Goal: Information Seeking & Learning: Learn about a topic

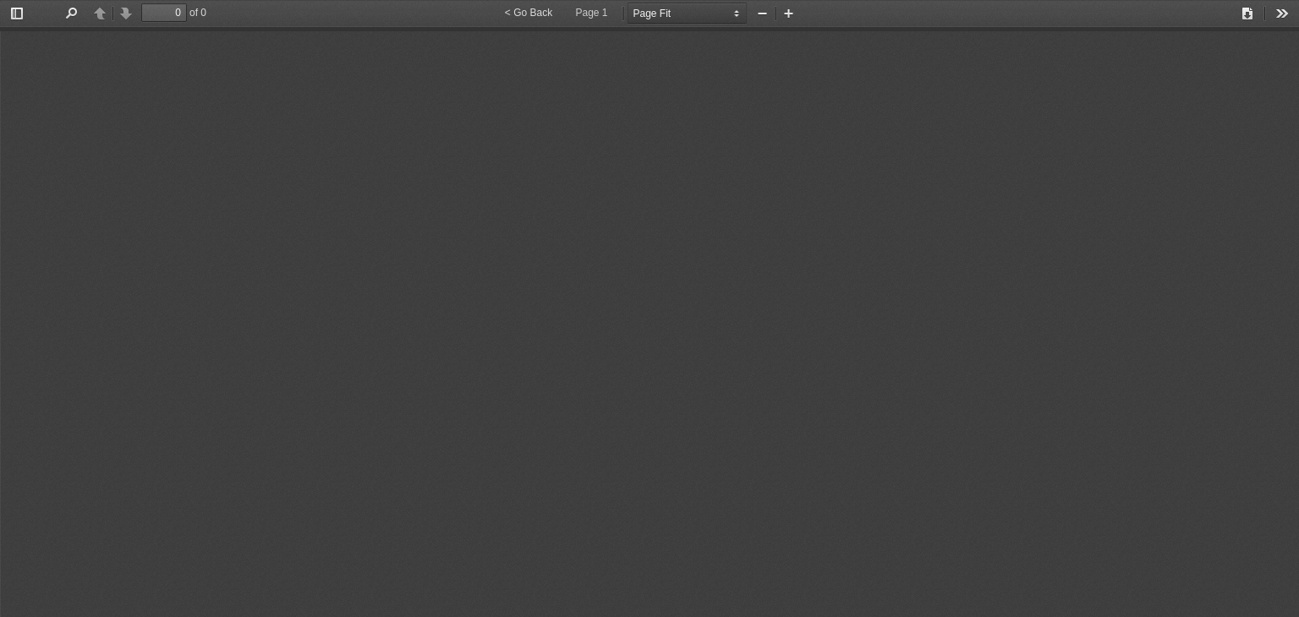
select select "page-fit"
type input "0"
select select "page-fit"
type input "0"
select select "page-fit"
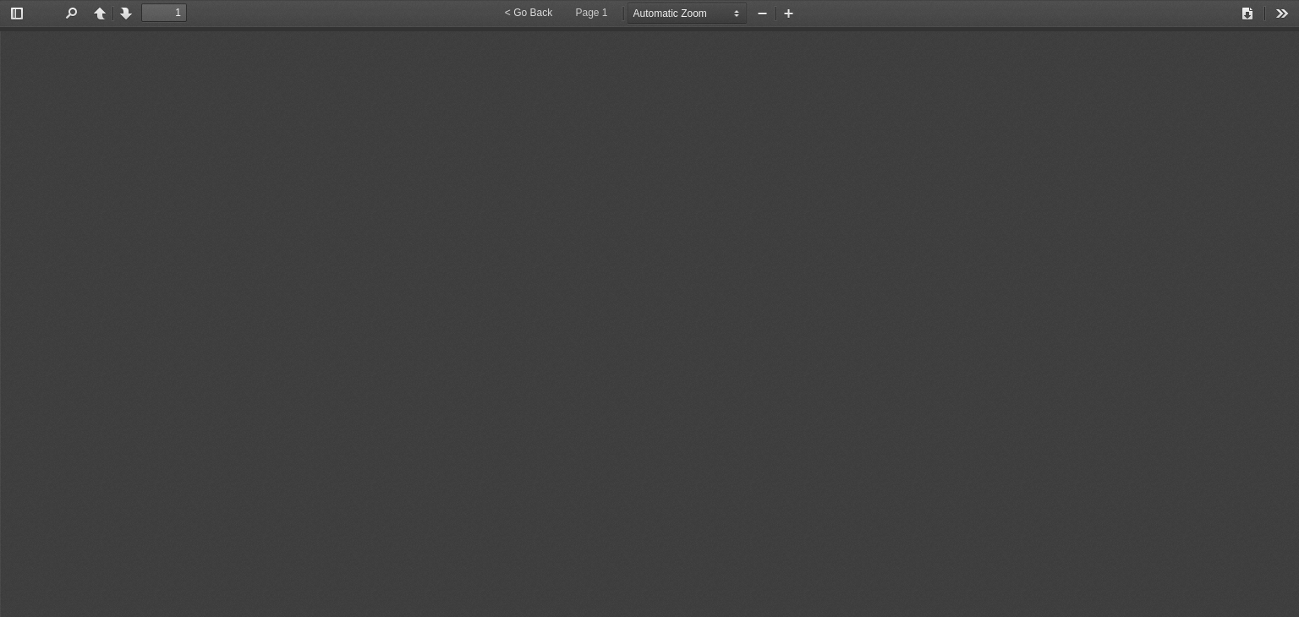
type input "0"
select select "page-fit"
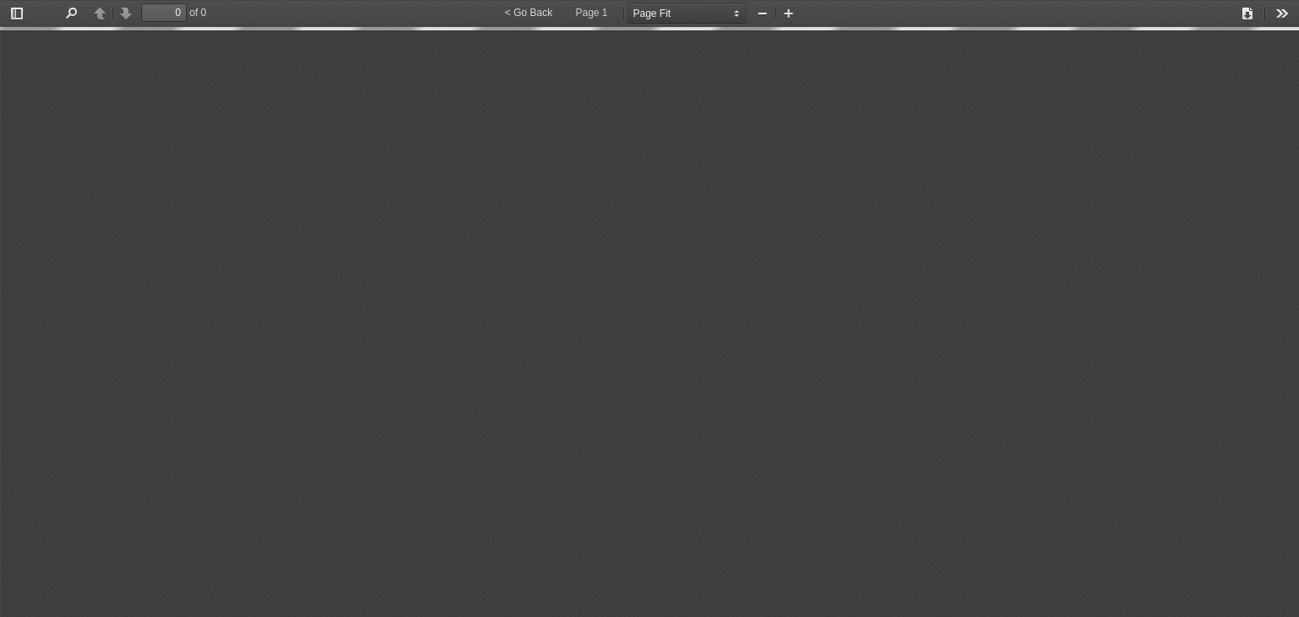
type input "4"
select select "custom"
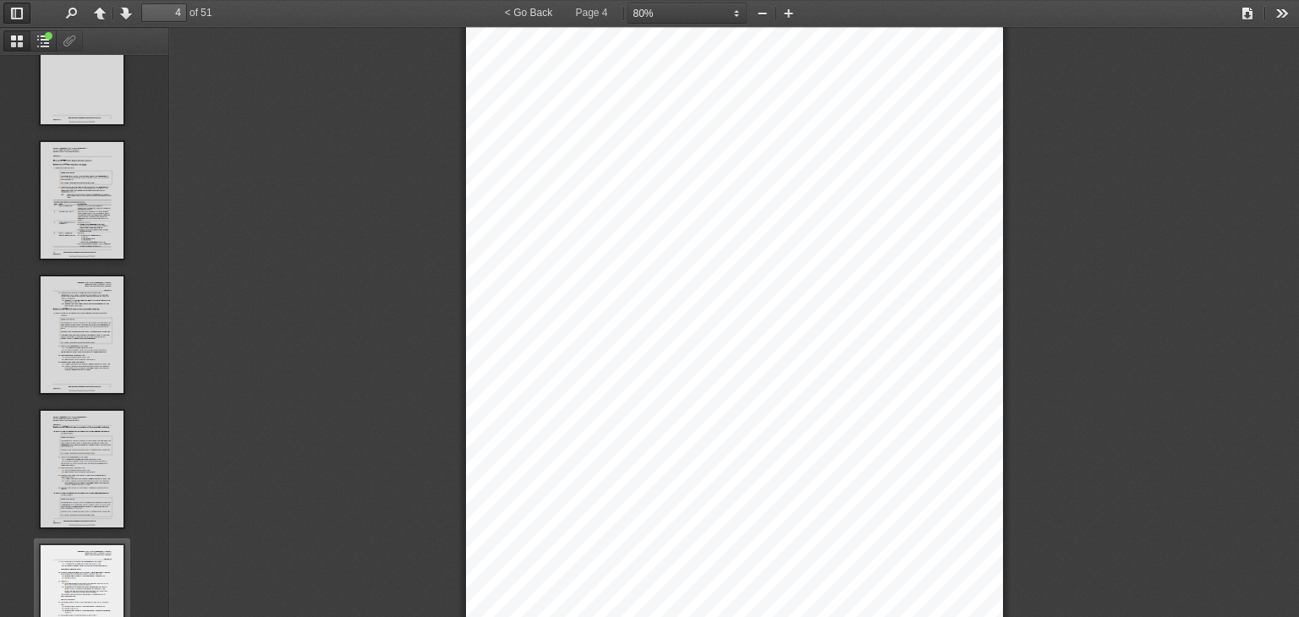
scroll to position [2706, 0]
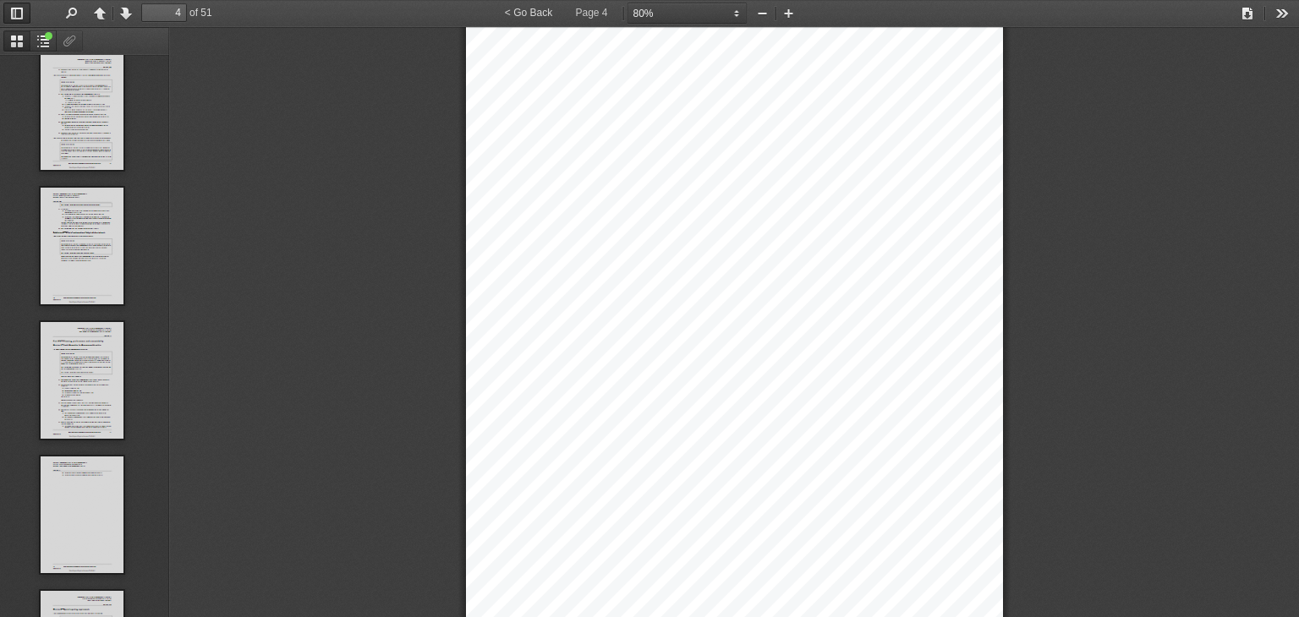
type input "5"
select select "custom"
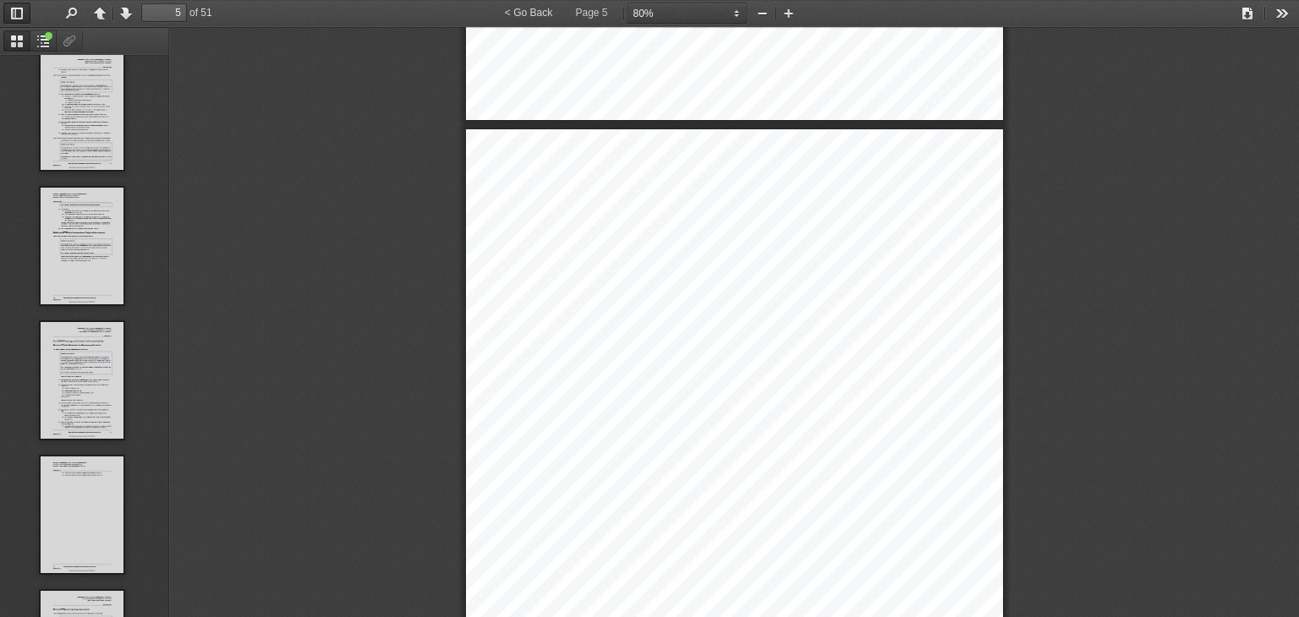
scroll to position [530, 0]
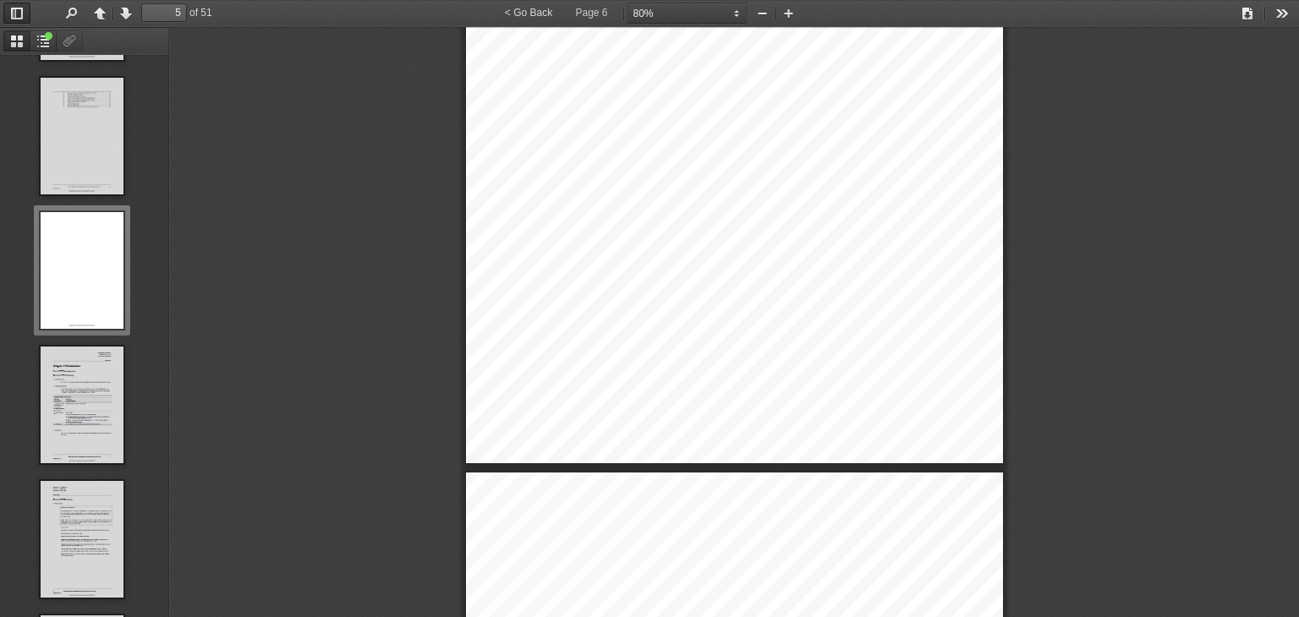
type input "6"
select select "custom"
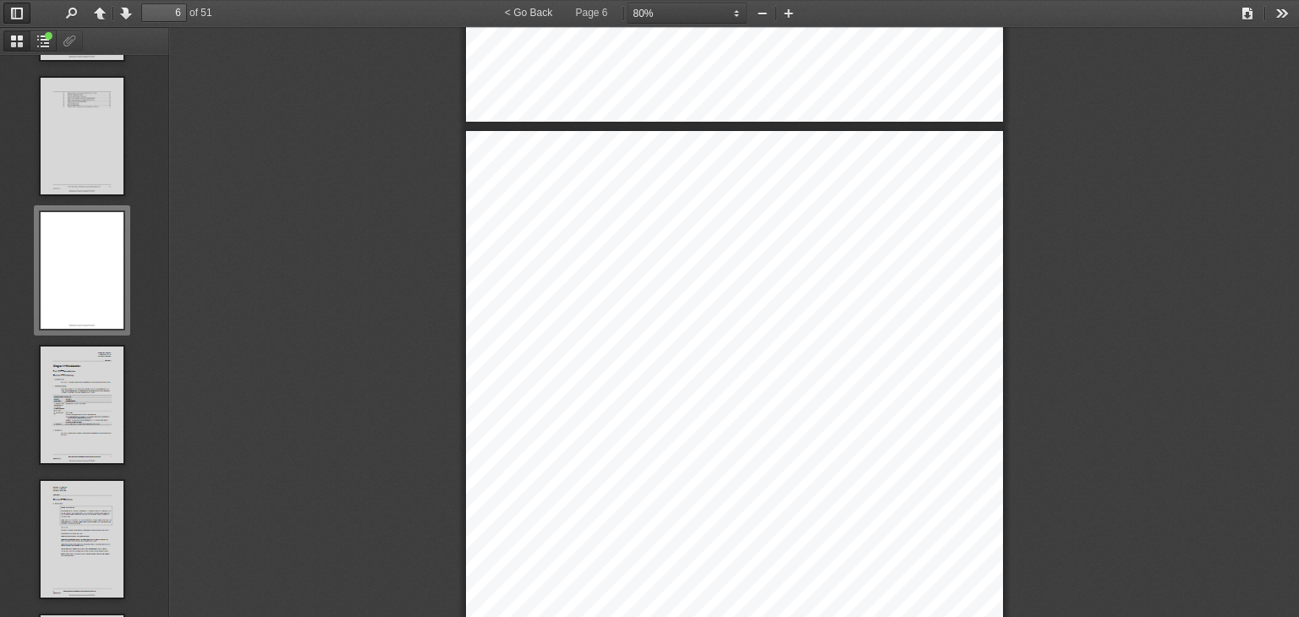
type input "5"
select select "custom"
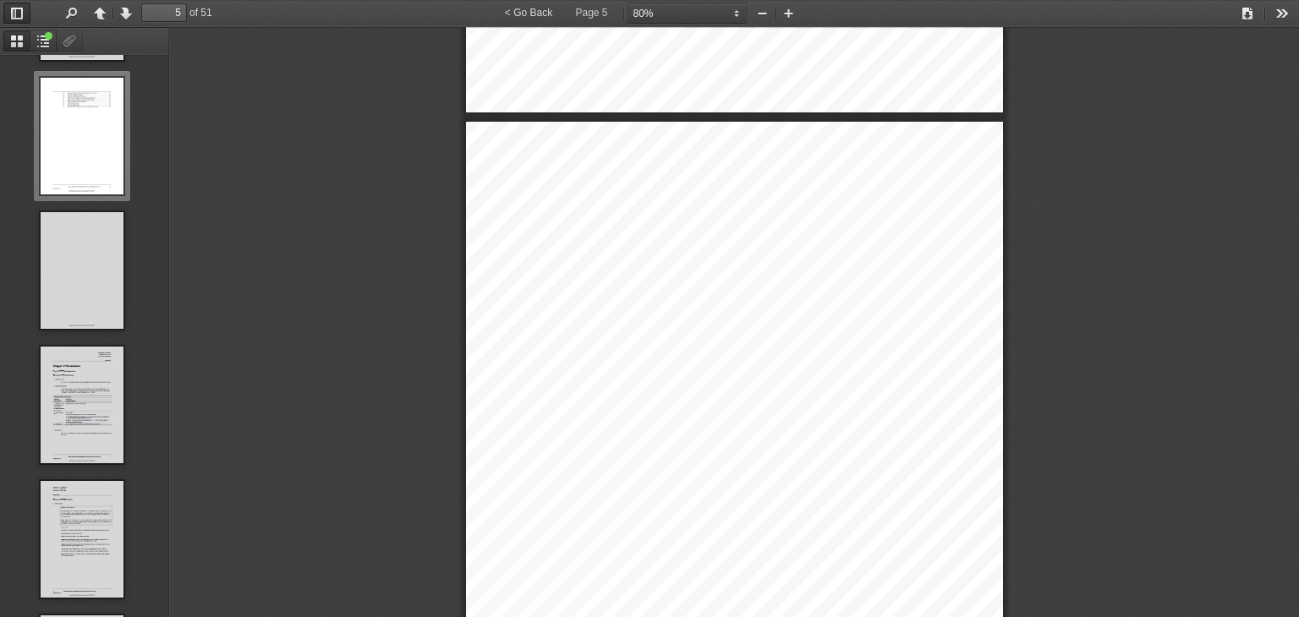
scroll to position [2986, 0]
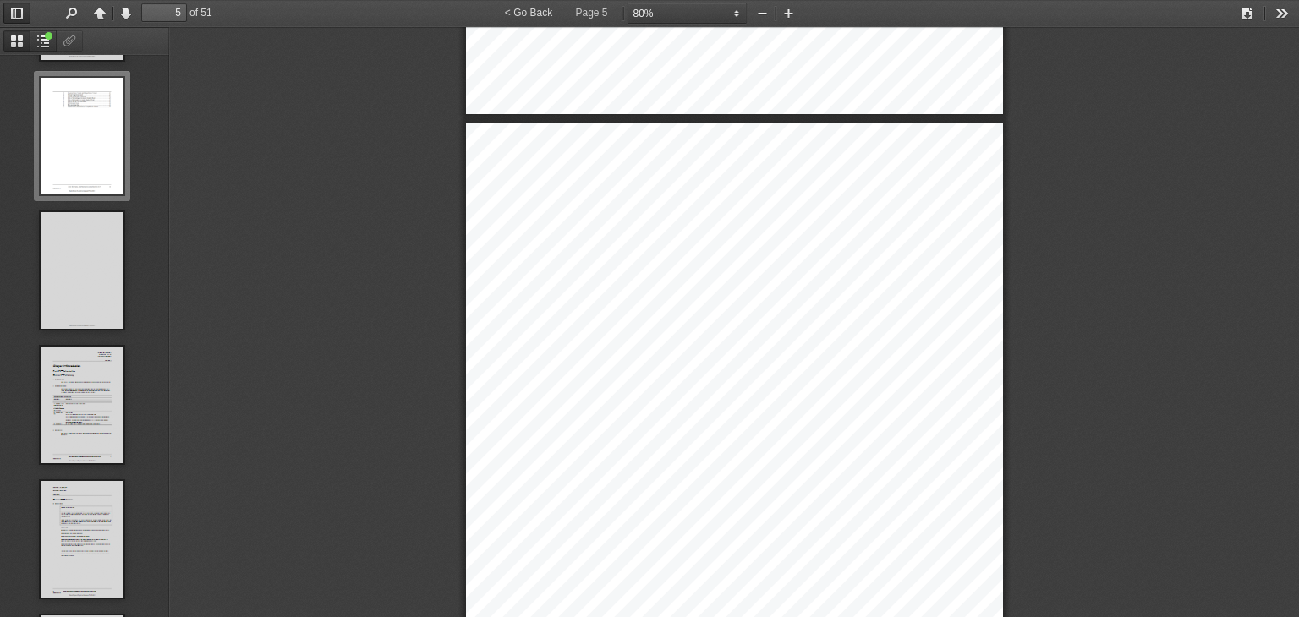
click at [45, 38] on button "Document Outline" at bounding box center [43, 40] width 27 height 21
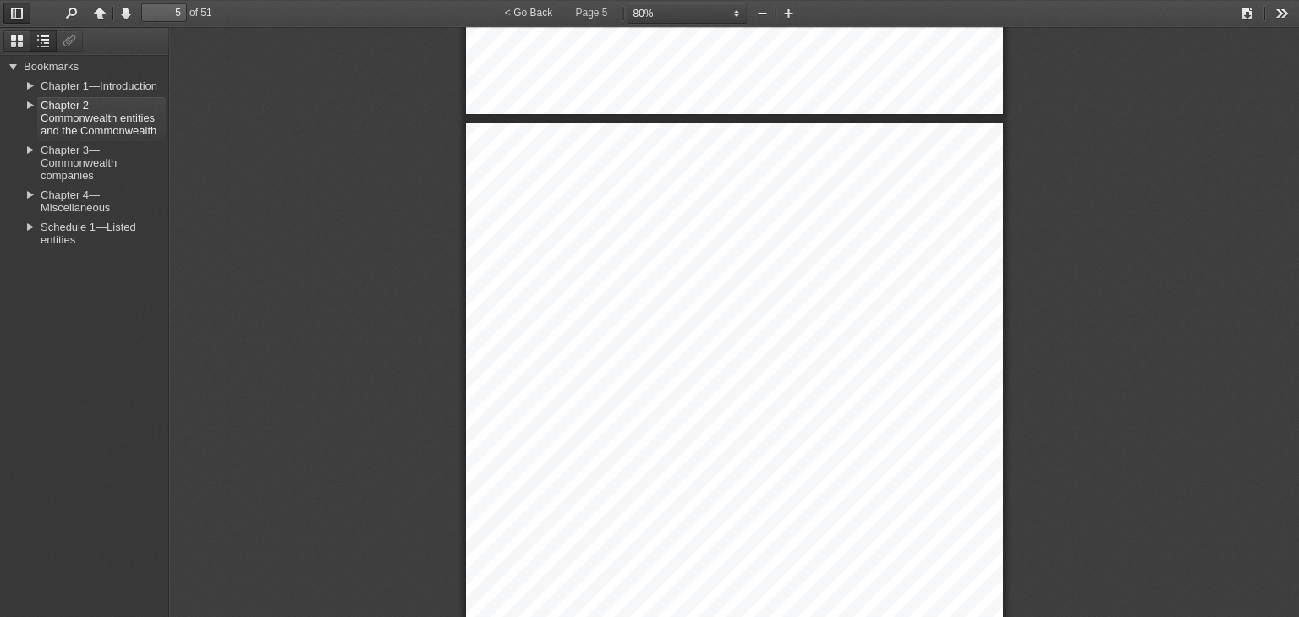
click at [90, 114] on link "Chapter 2—Commonwealth entities and the Commonwealth" at bounding box center [101, 119] width 129 height 44
type input "11"
select select "custom"
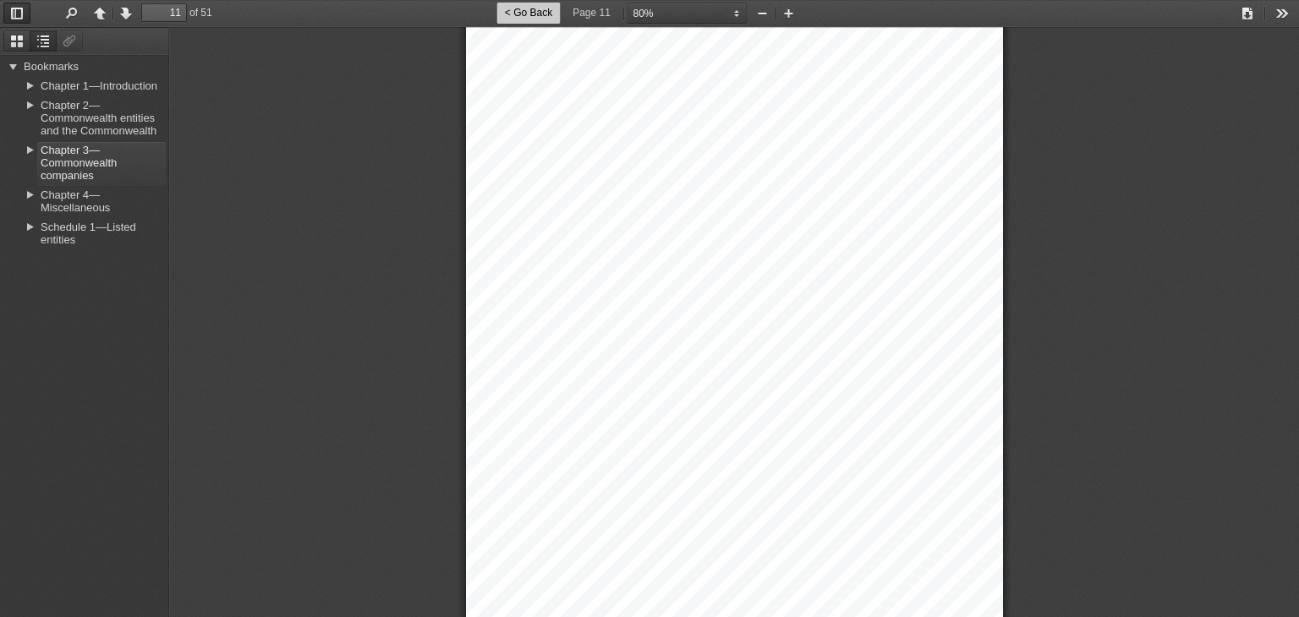
click at [65, 161] on link "Chapter 3—Commonwealth companies" at bounding box center [101, 164] width 129 height 44
type input "38"
select select "custom"
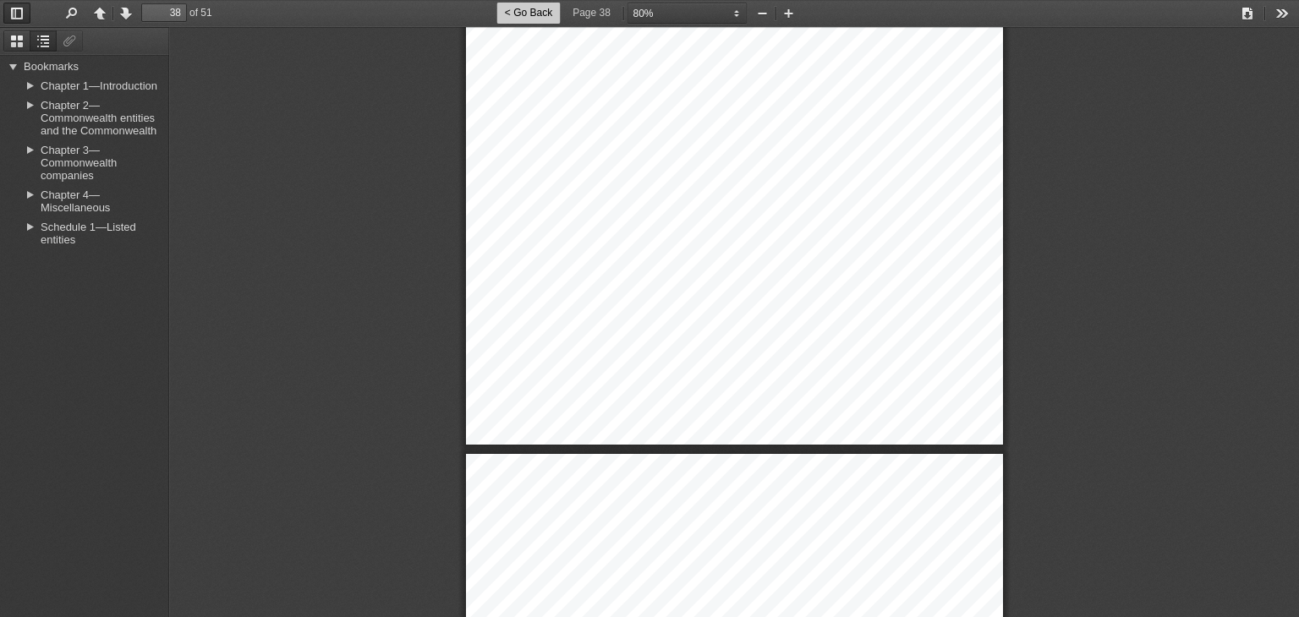
scroll to position [28365, 0]
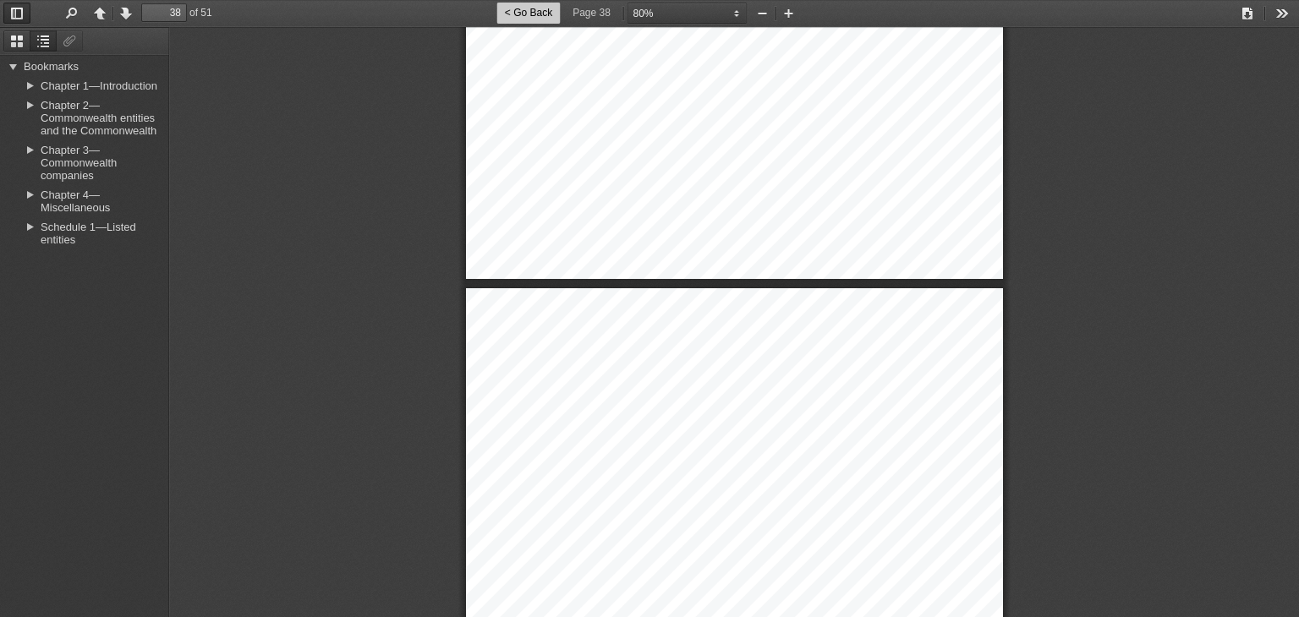
type input "39"
select select "custom"
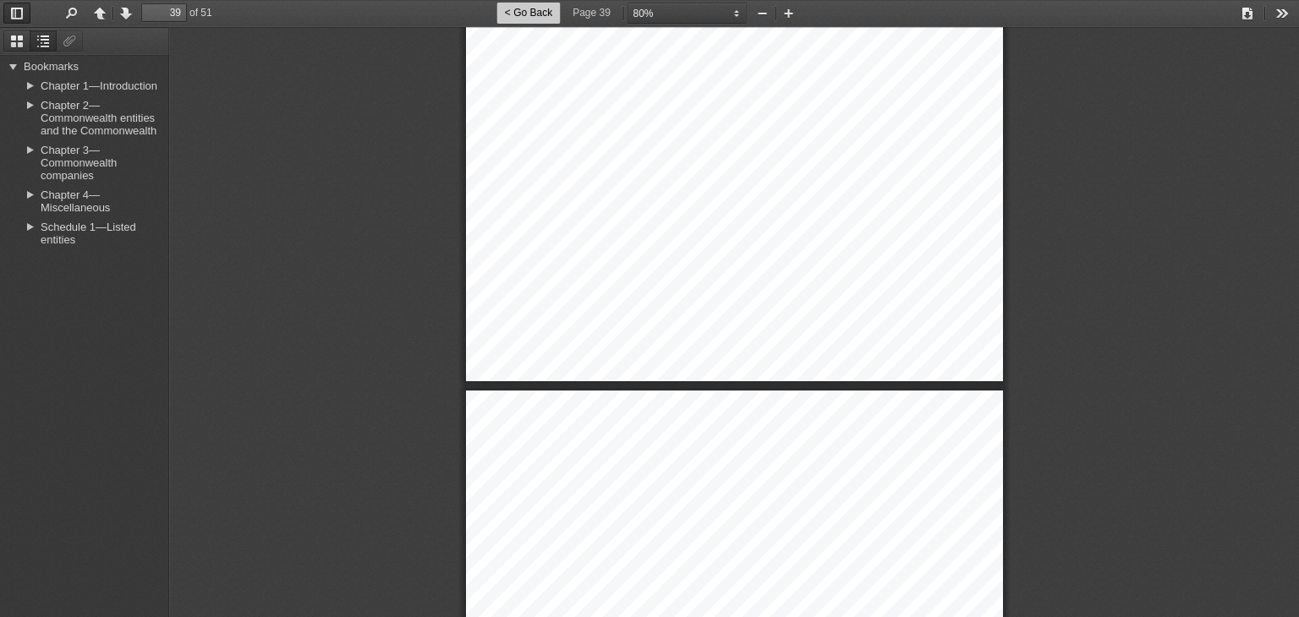
type input "40"
select select "custom"
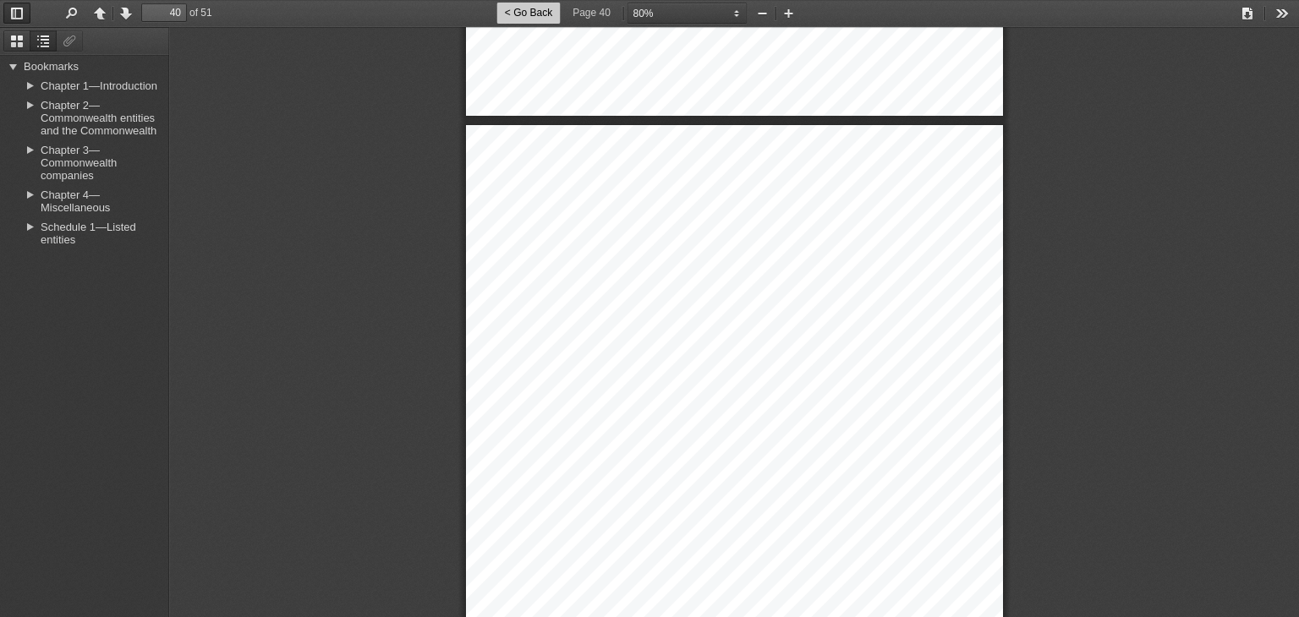
type input "39"
select select "custom"
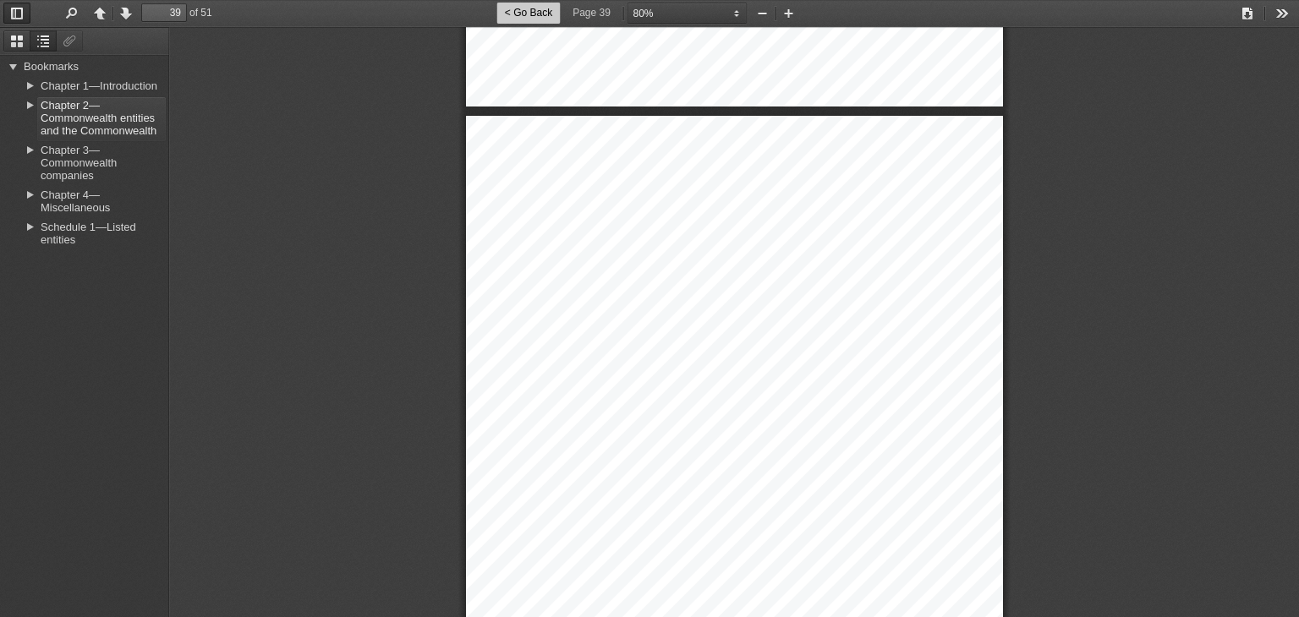
click at [68, 112] on link "Chapter 2—Commonwealth entities and the Commonwealth" at bounding box center [101, 119] width 129 height 44
type input "11"
select select "custom"
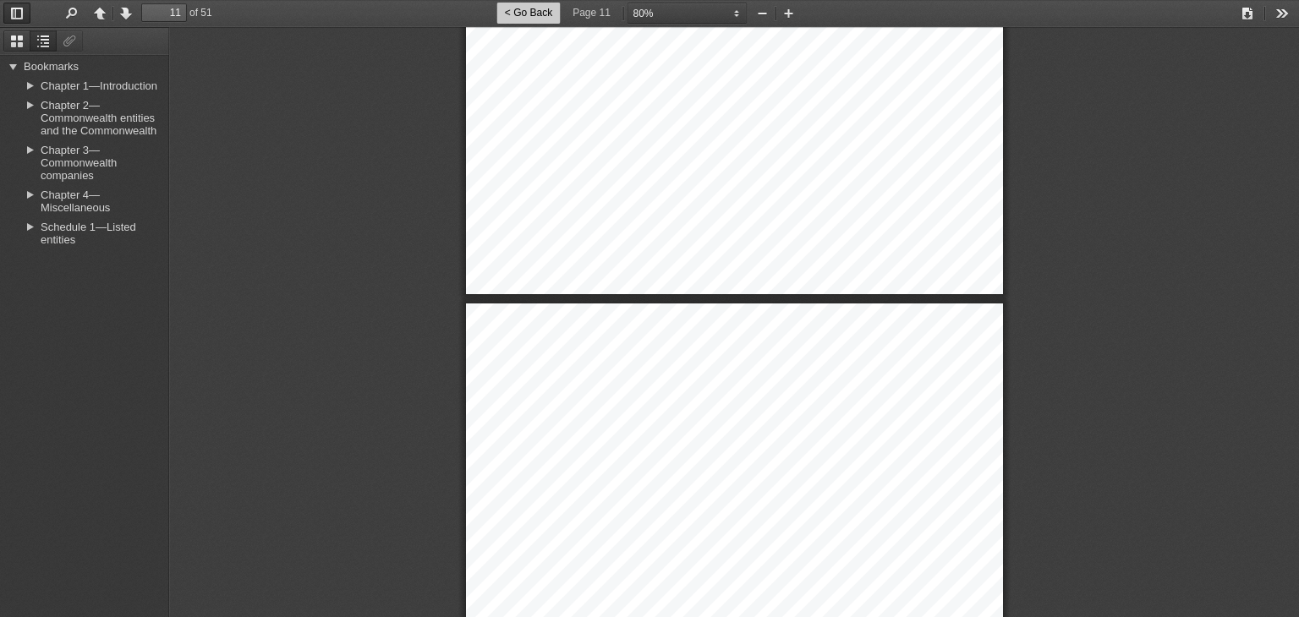
type input "10"
select select "custom"
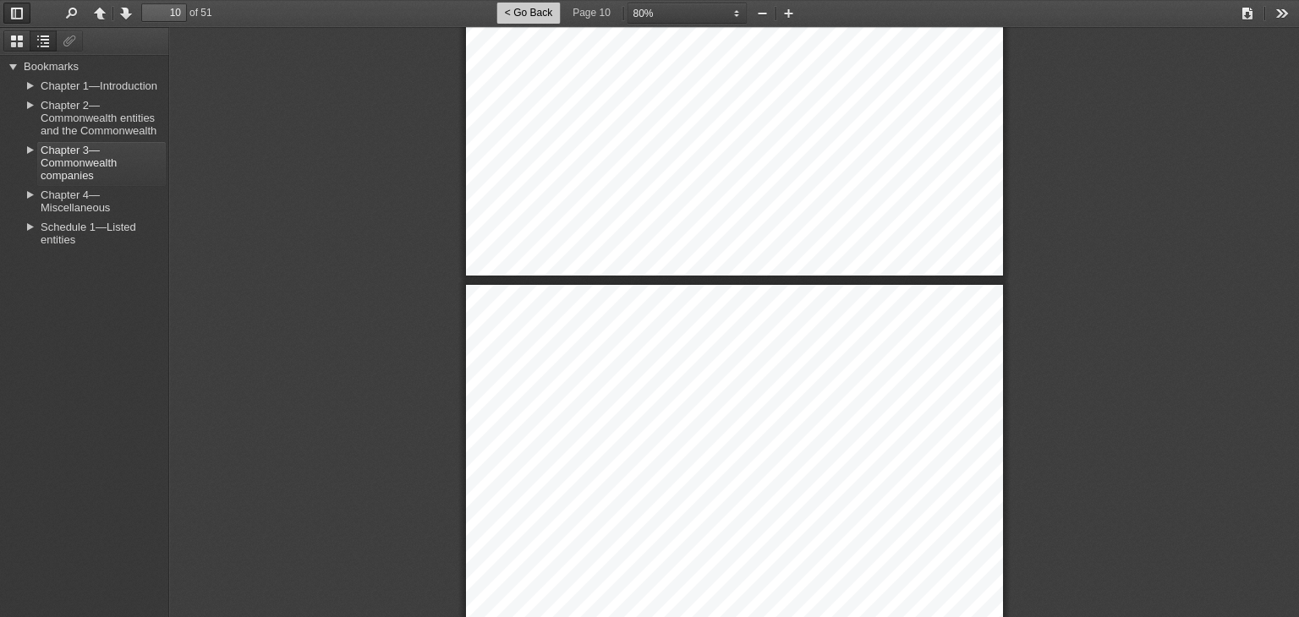
type input "9"
select select "custom"
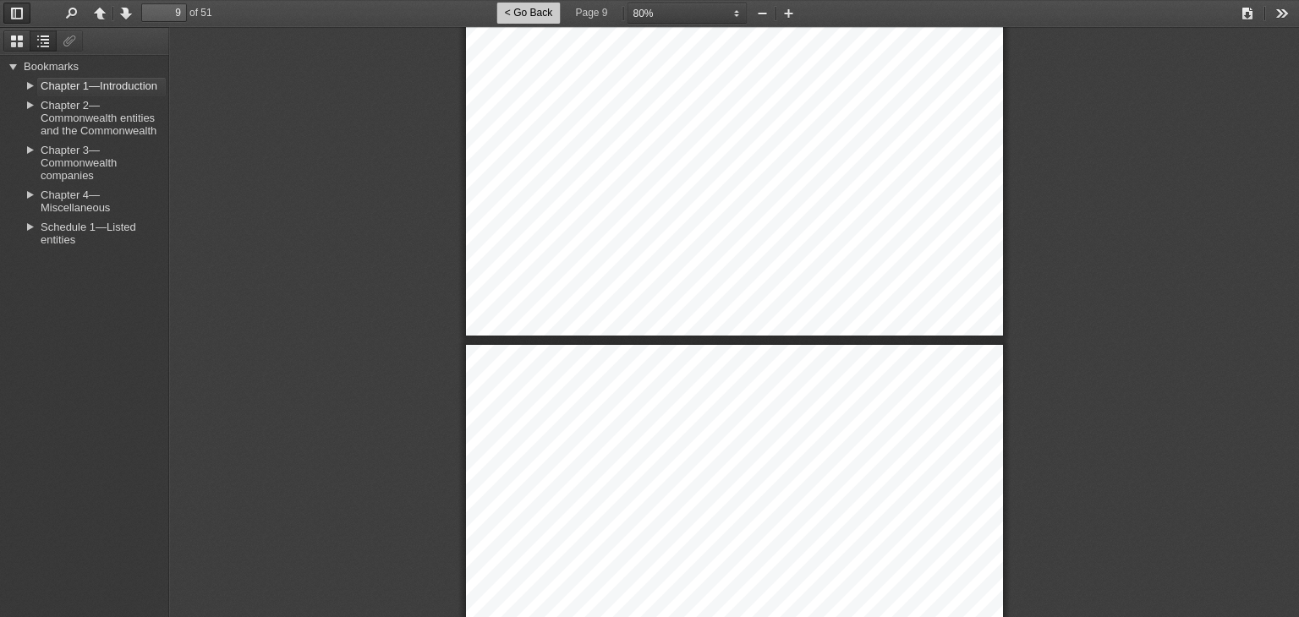
click at [102, 88] on link "Chapter 1—Introduction" at bounding box center [101, 87] width 129 height 19
type input "7"
select select "custom"
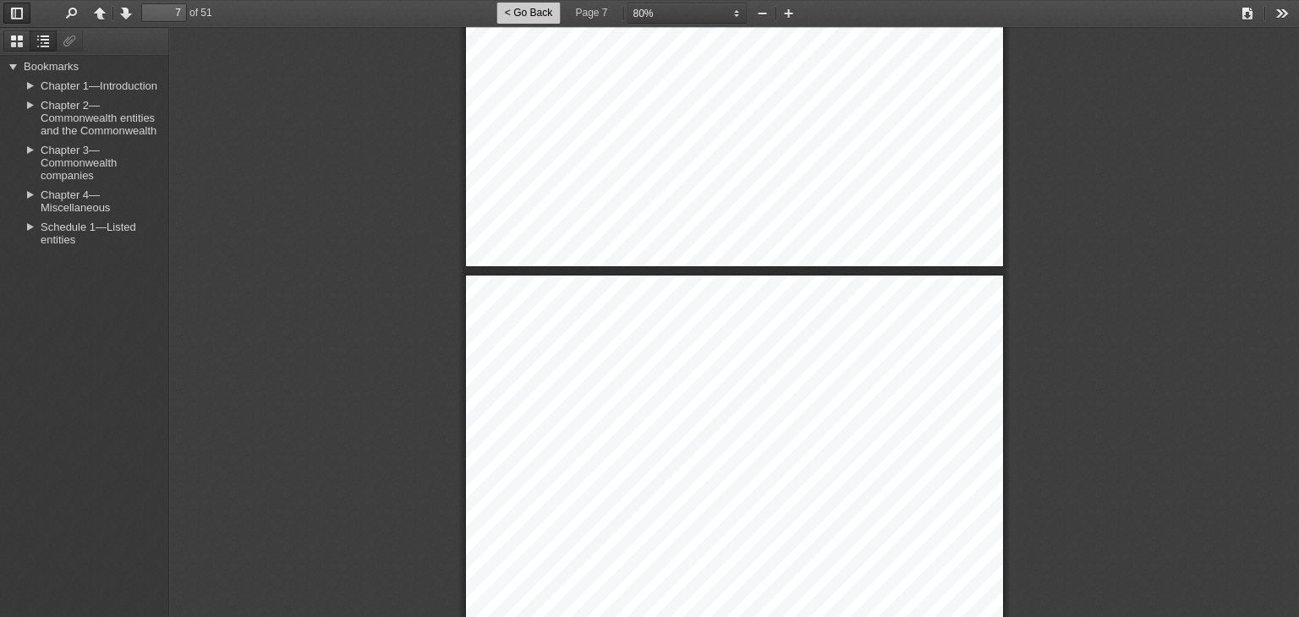
type input "6"
select select "custom"
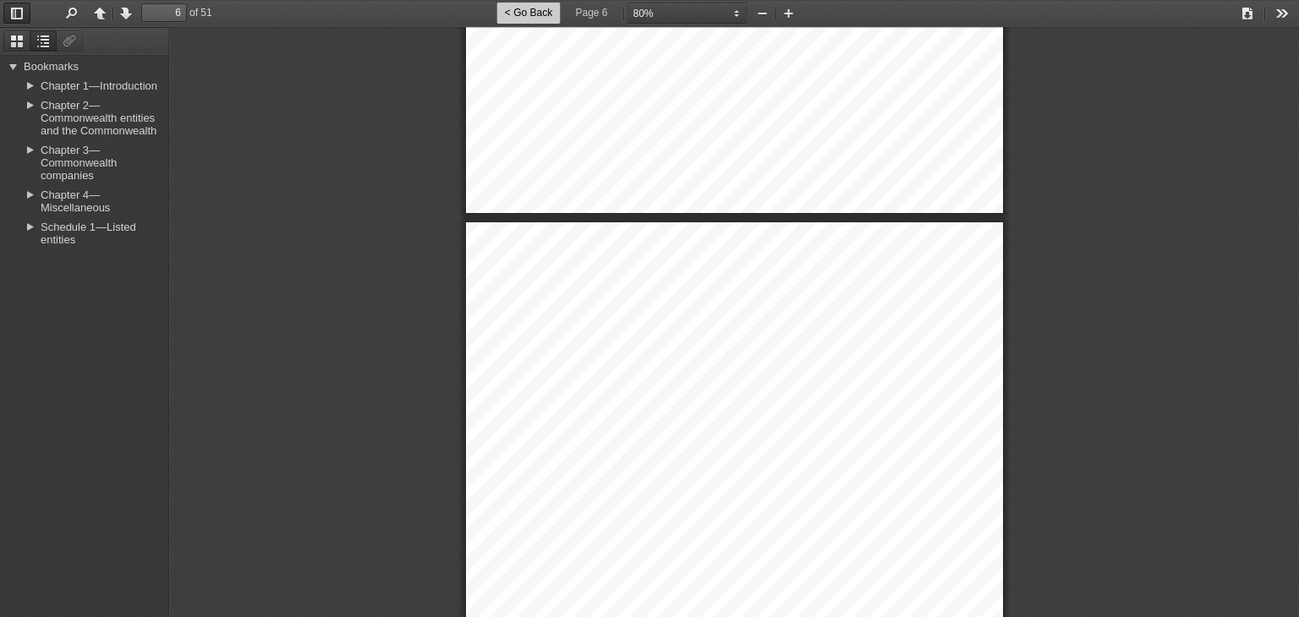
type input "5"
select select "custom"
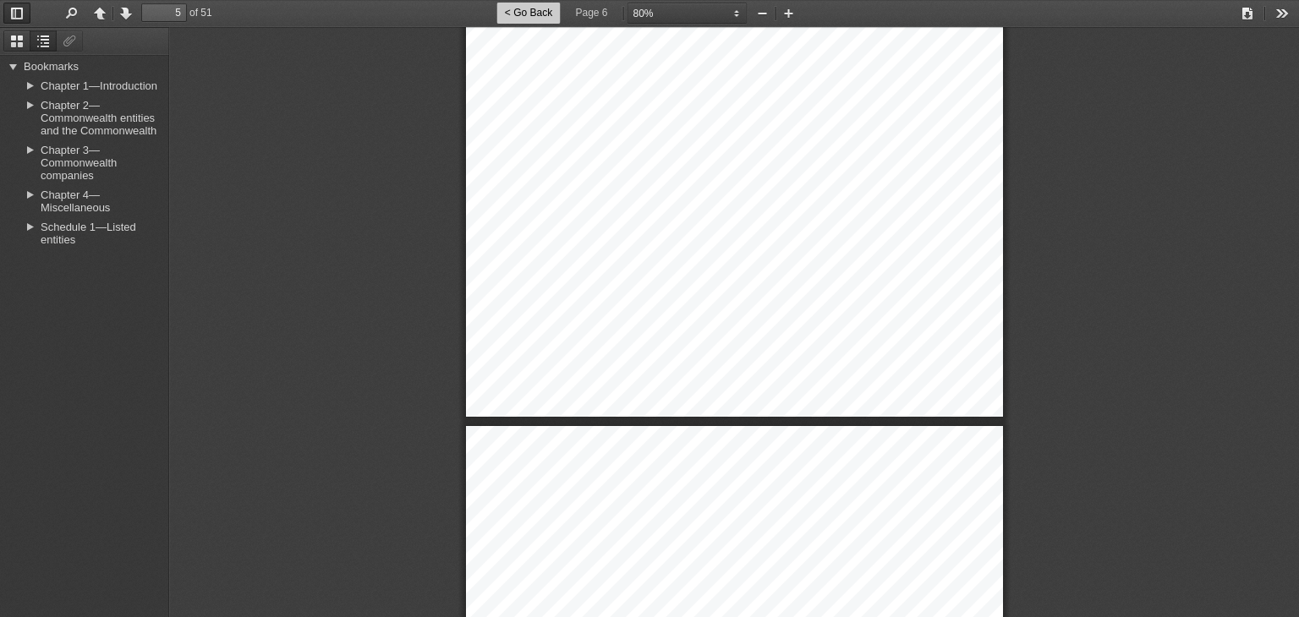
type input "6"
select select "custom"
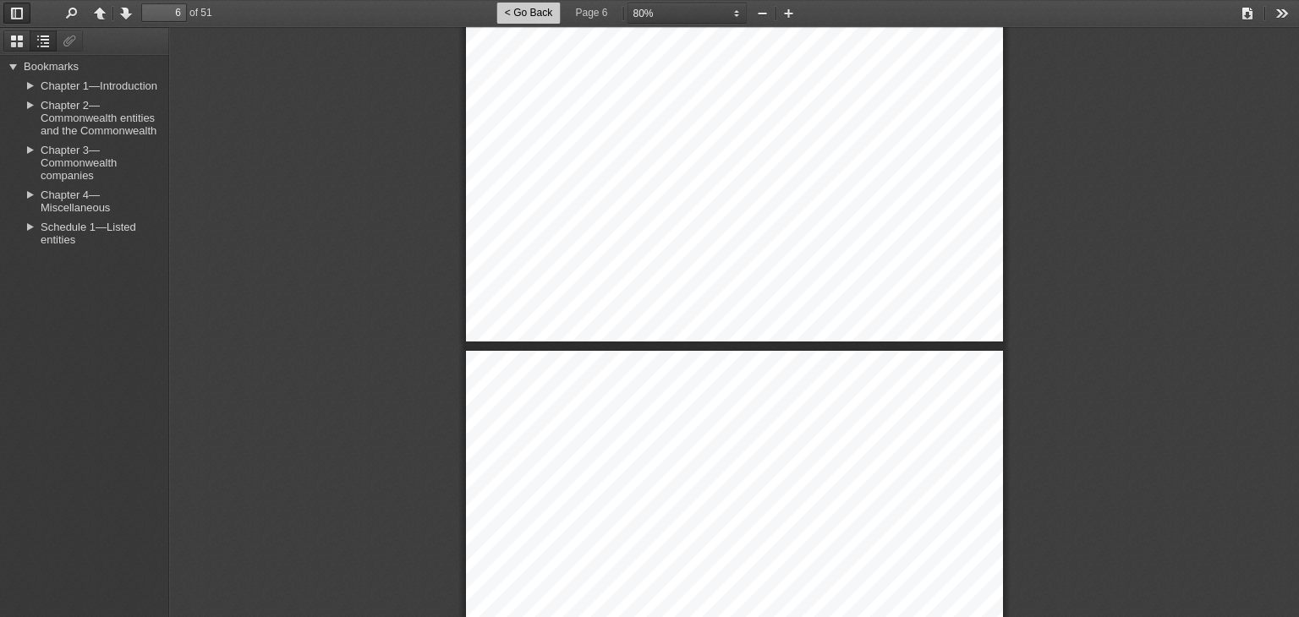
type input "7"
select select "custom"
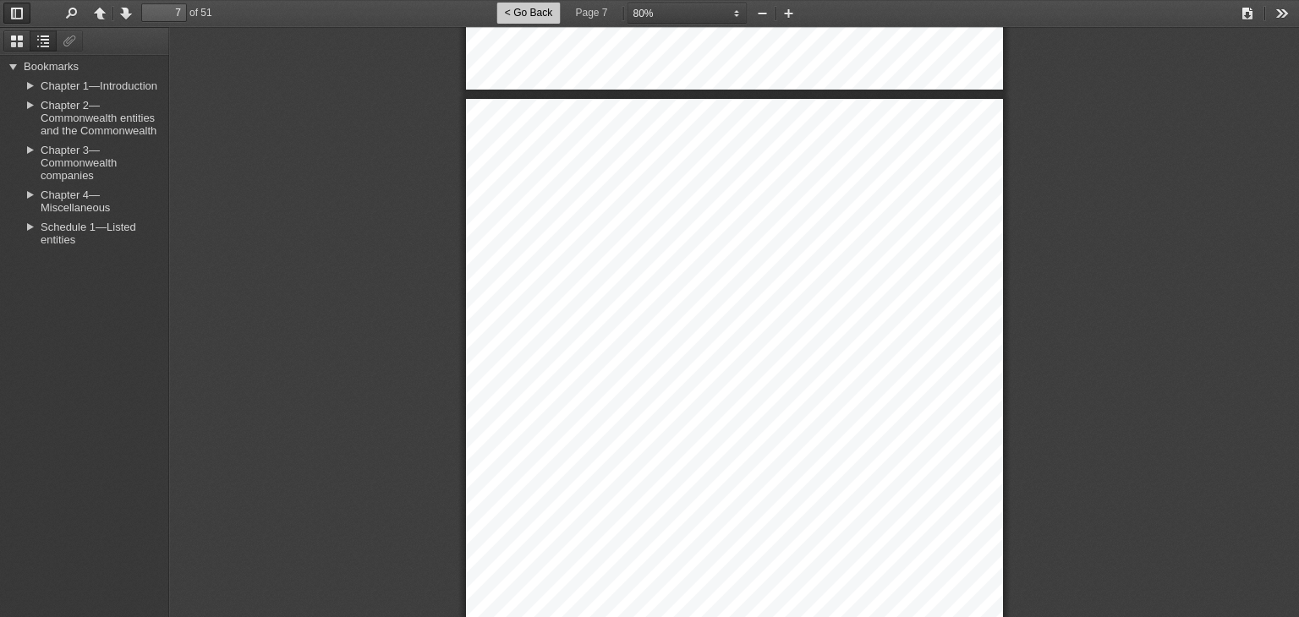
scroll to position [4803, 0]
